Goal: Information Seeking & Learning: Learn about a topic

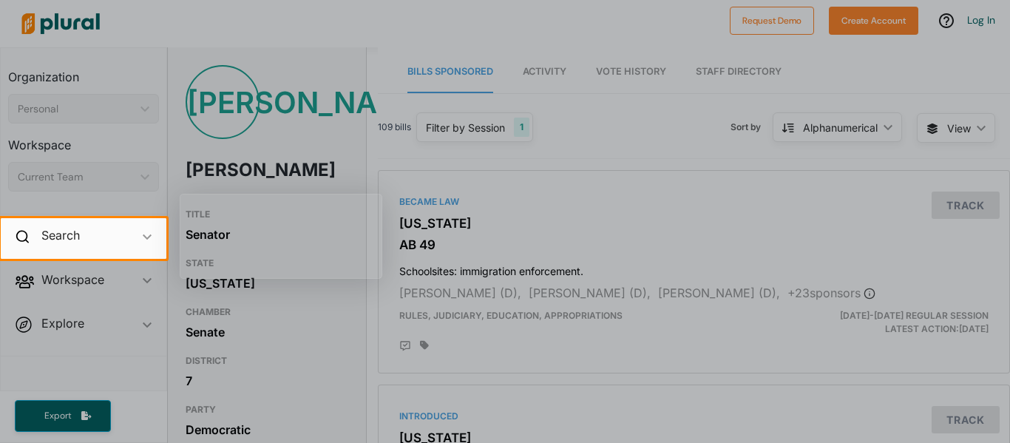
click at [600, 224] on div at bounding box center [588, 238] width 844 height 40
click at [601, 224] on div at bounding box center [588, 238] width 844 height 40
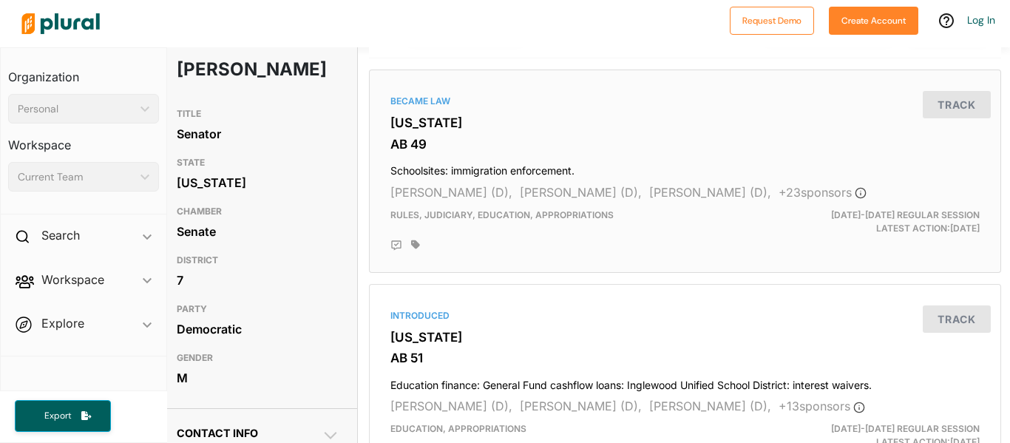
scroll to position [95, 9]
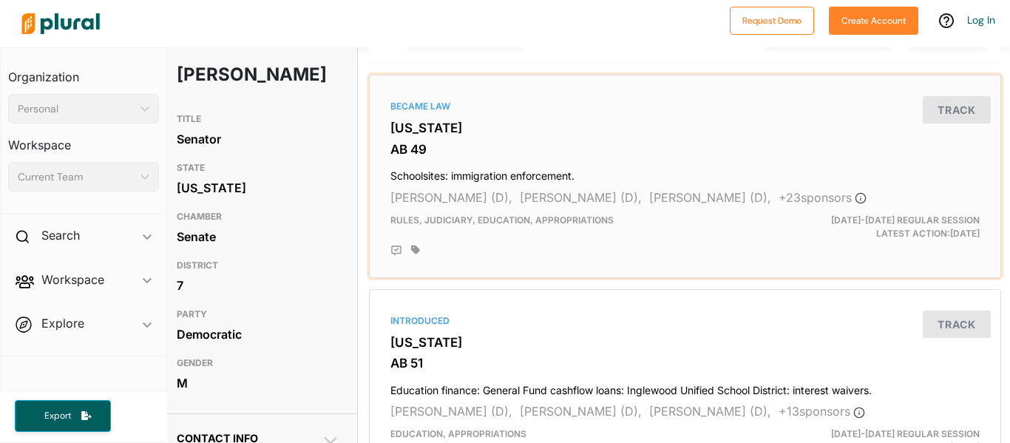
click at [694, 253] on div at bounding box center [695, 251] width 569 height 12
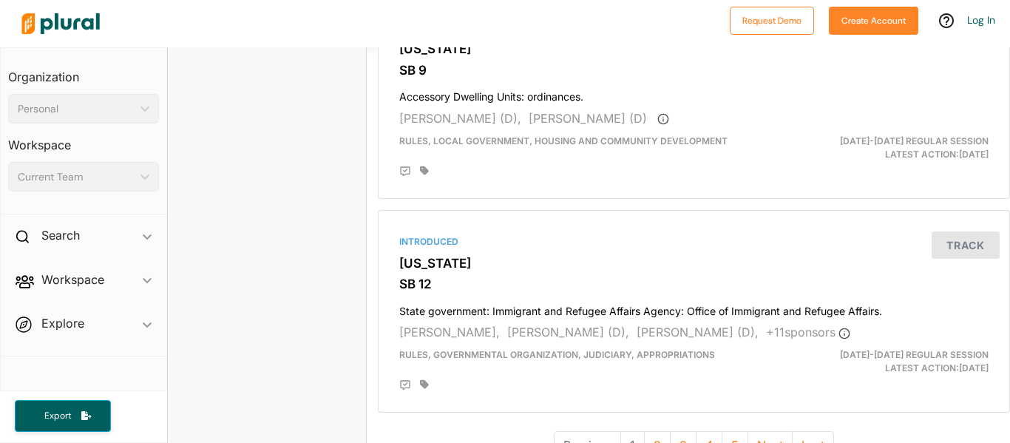
scroll to position [4052, 0]
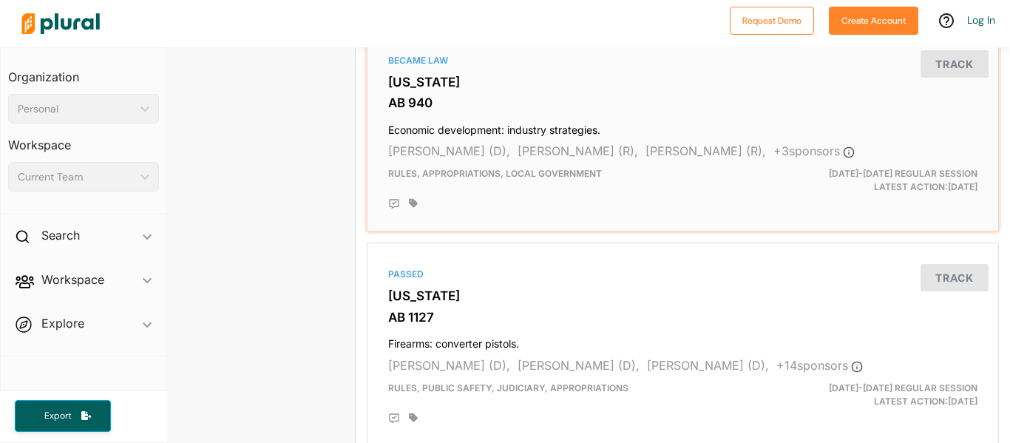
click at [525, 160] on div "[PERSON_NAME] (D), [PERSON_NAME] (R), [PERSON_NAME] (R), + 3 sponsor s" at bounding box center [682, 151] width 589 height 18
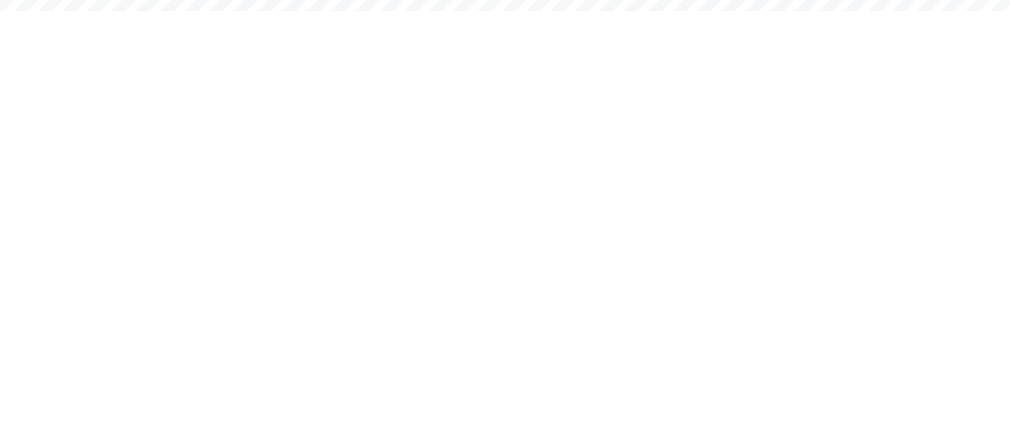
click at [491, 0] on html "Request Demo Create Account Log In Organization Personal ic_keyboard_arrow_down…" at bounding box center [505, 0] width 1010 height 0
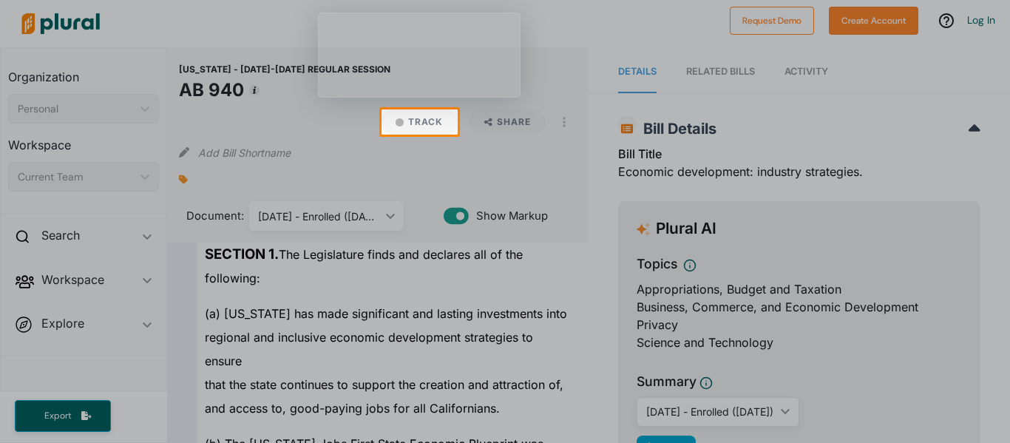
click at [567, 310] on div at bounding box center [505, 289] width 1010 height 308
